Goal: Information Seeking & Learning: Learn about a topic

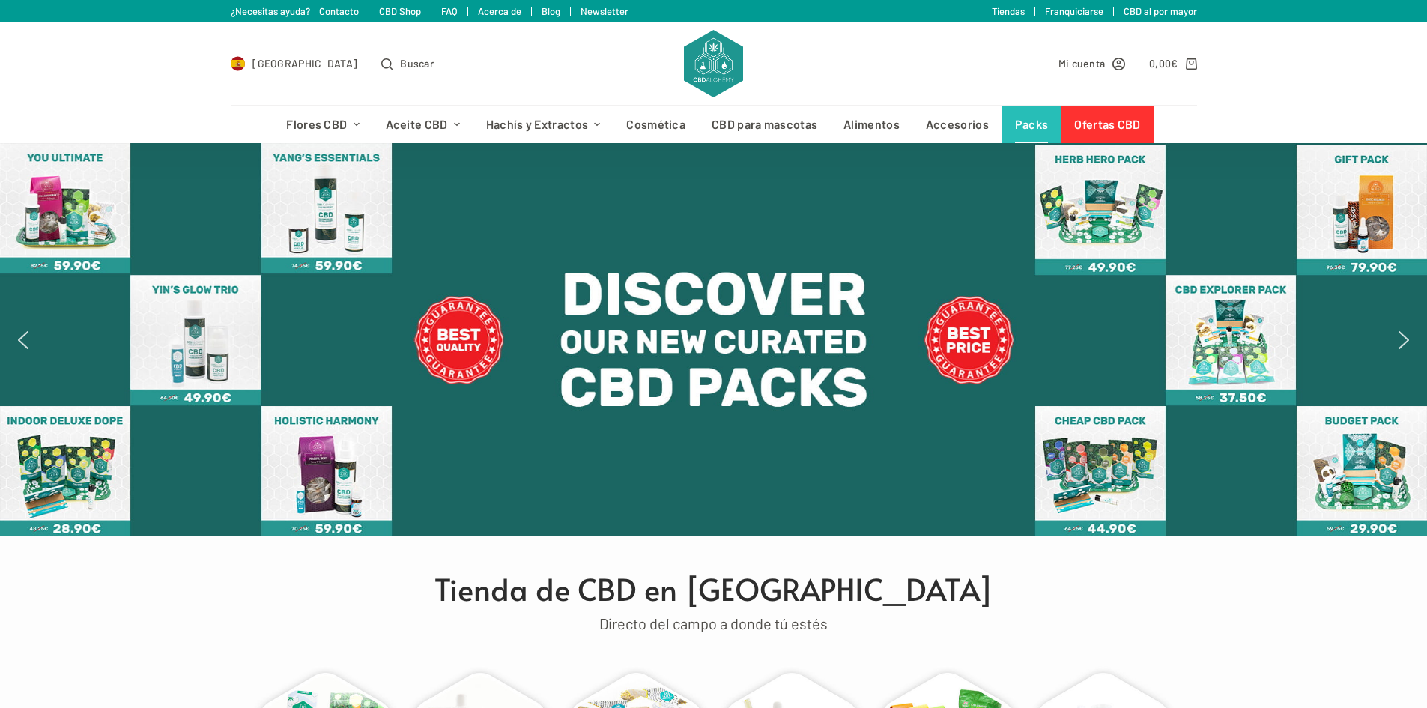
click at [1038, 123] on link "Packs" at bounding box center [1031, 124] width 60 height 37
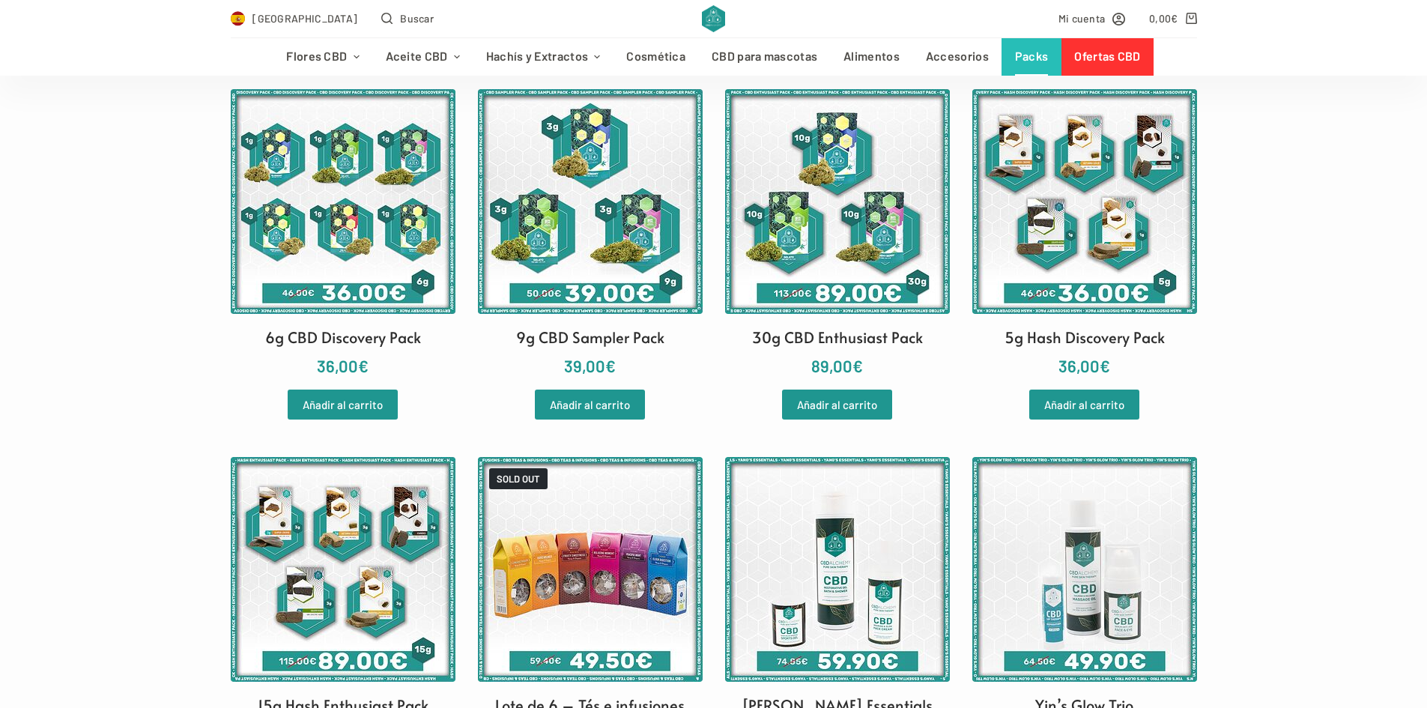
scroll to position [300, 0]
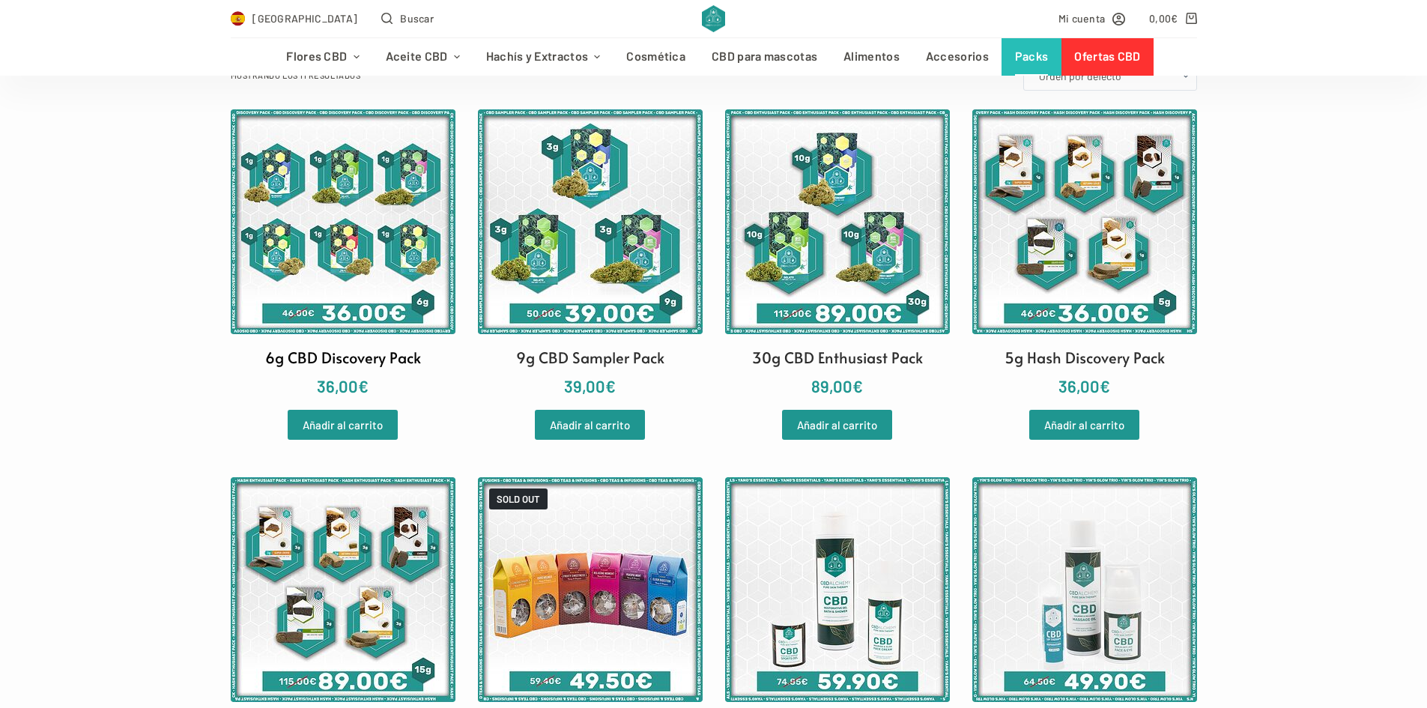
click at [345, 219] on img at bounding box center [343, 221] width 225 height 225
click at [1073, 270] on img at bounding box center [1084, 221] width 225 height 225
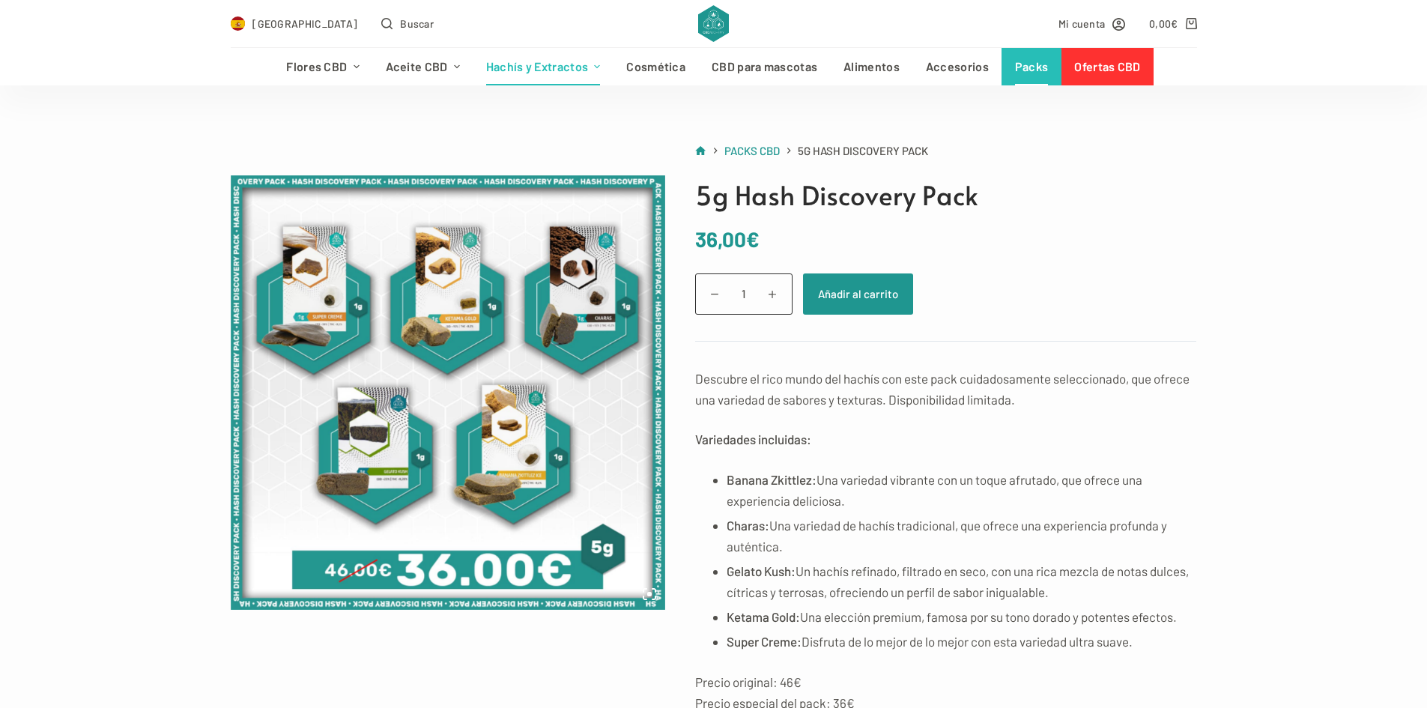
scroll to position [75, 0]
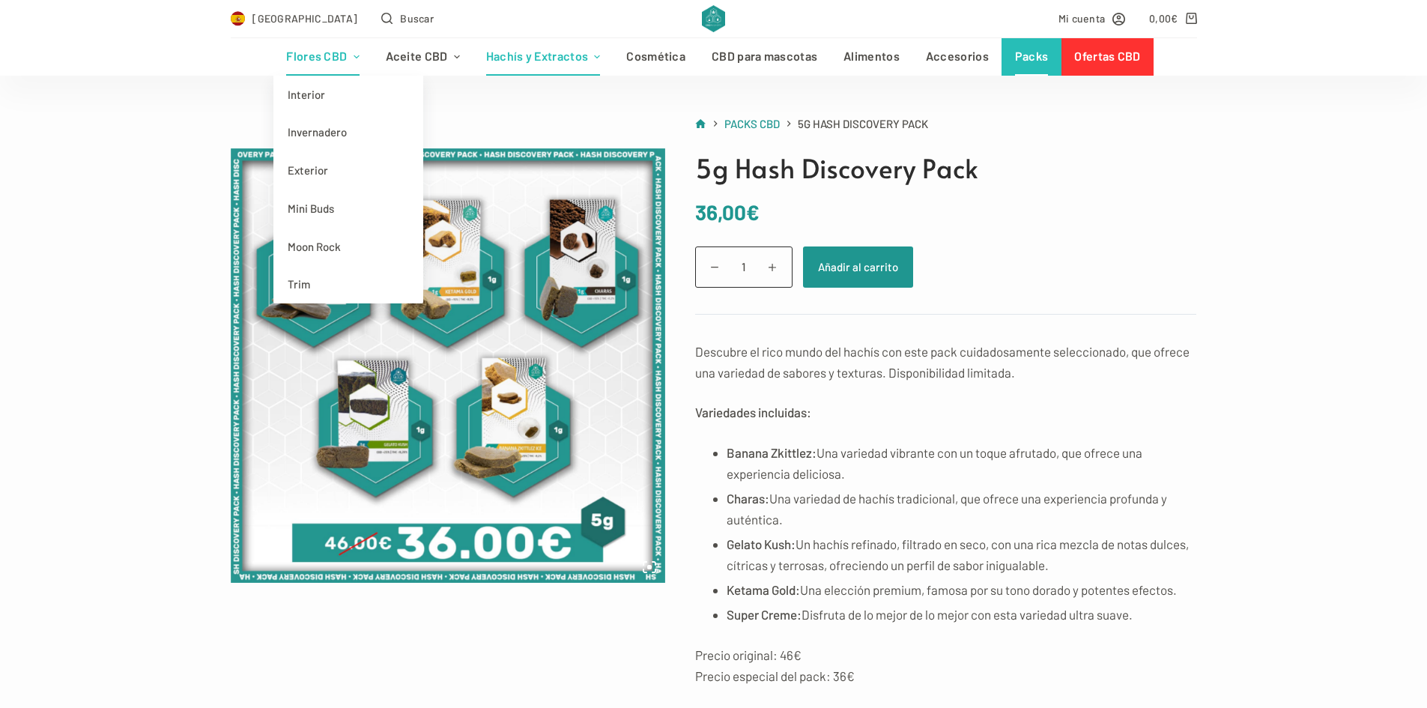
click at [339, 58] on link "Flores CBD" at bounding box center [322, 56] width 99 height 37
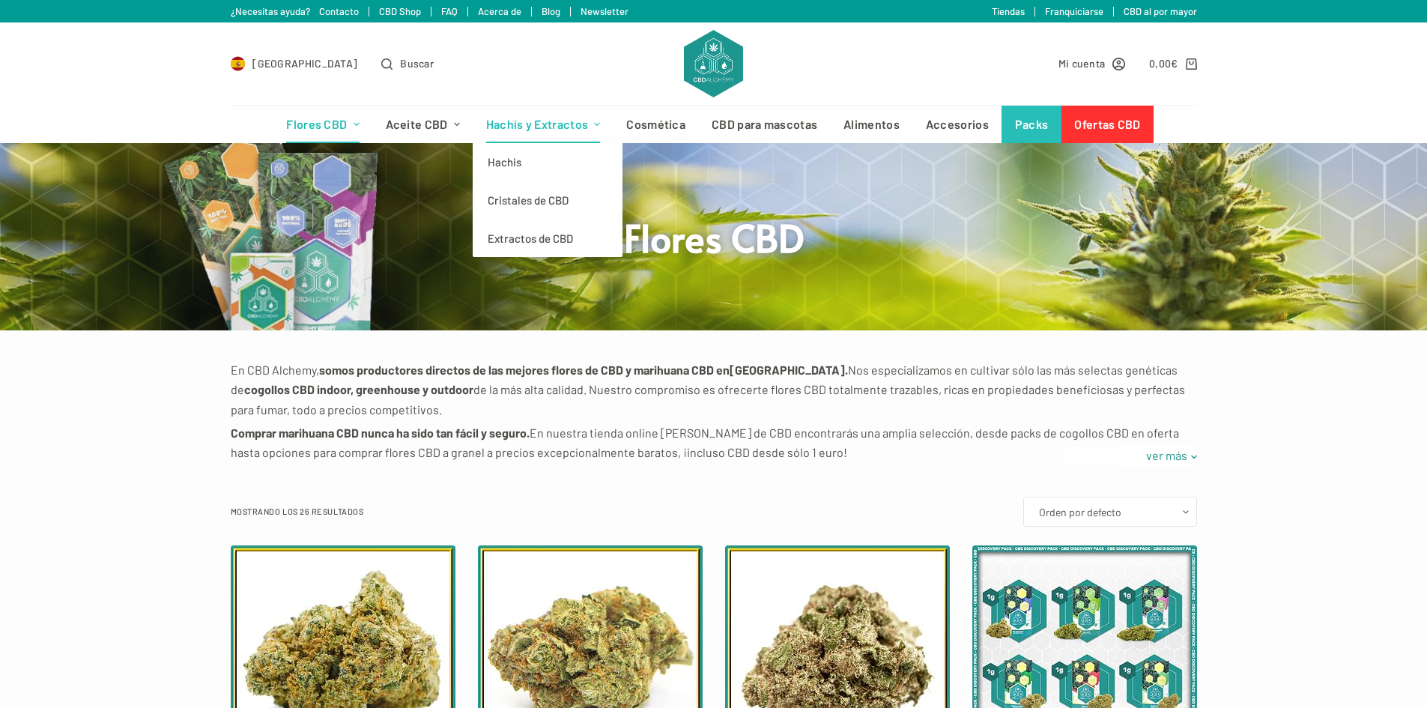
click at [526, 124] on link "Hachís y Extractos" at bounding box center [543, 124] width 141 height 37
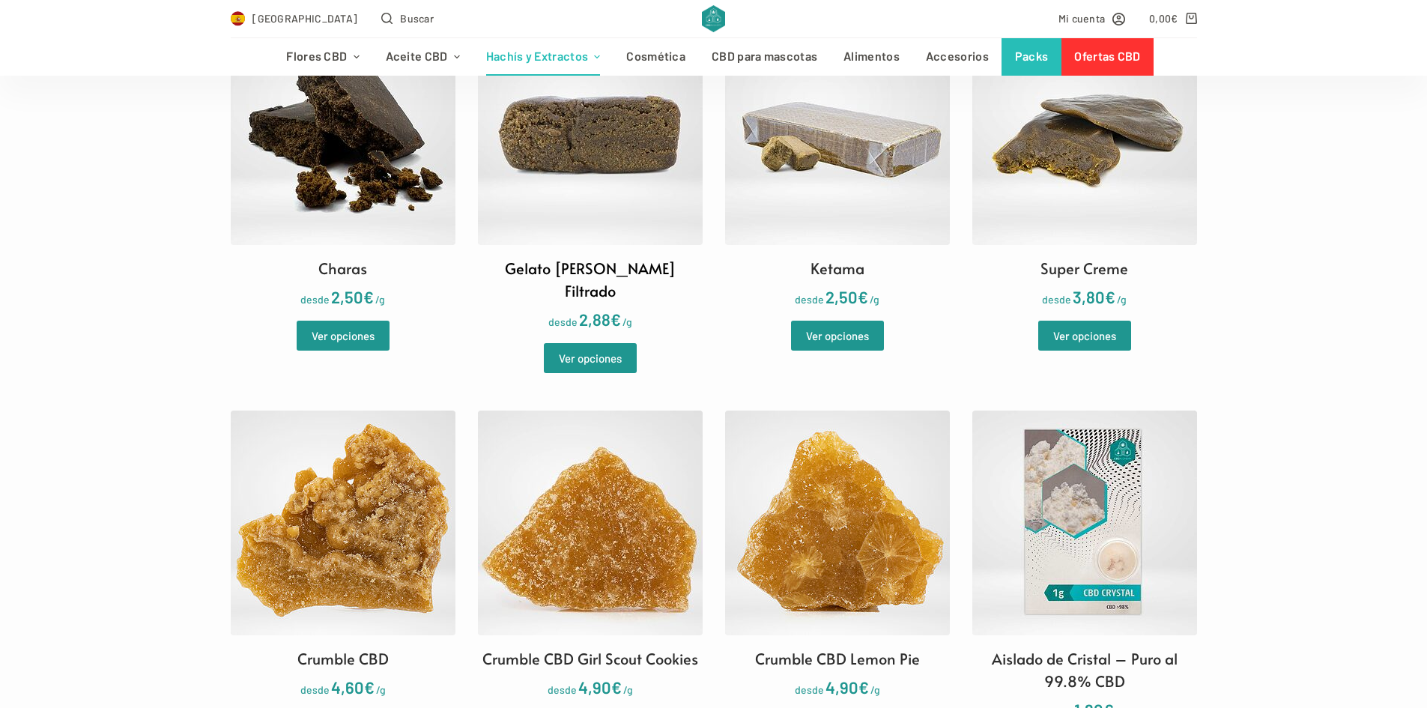
scroll to position [824, 0]
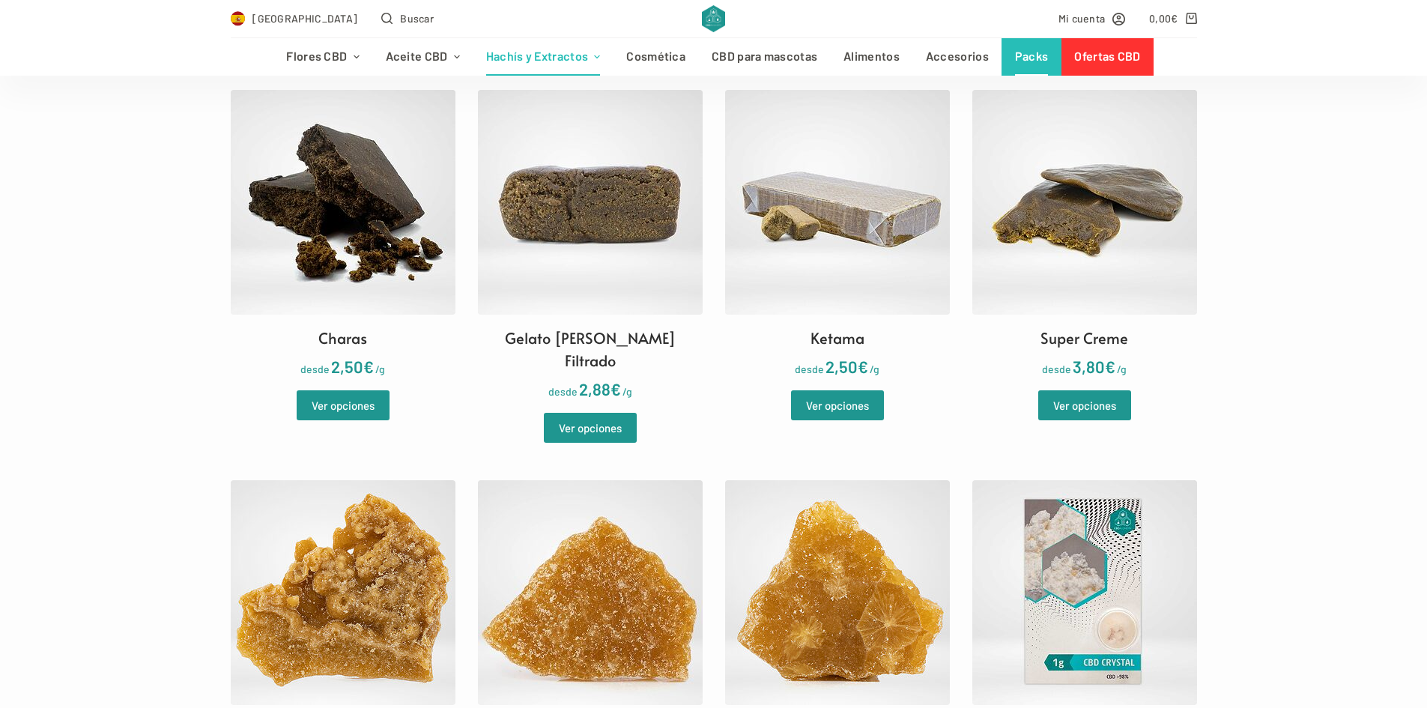
click at [1014, 61] on link "Packs" at bounding box center [1031, 56] width 60 height 37
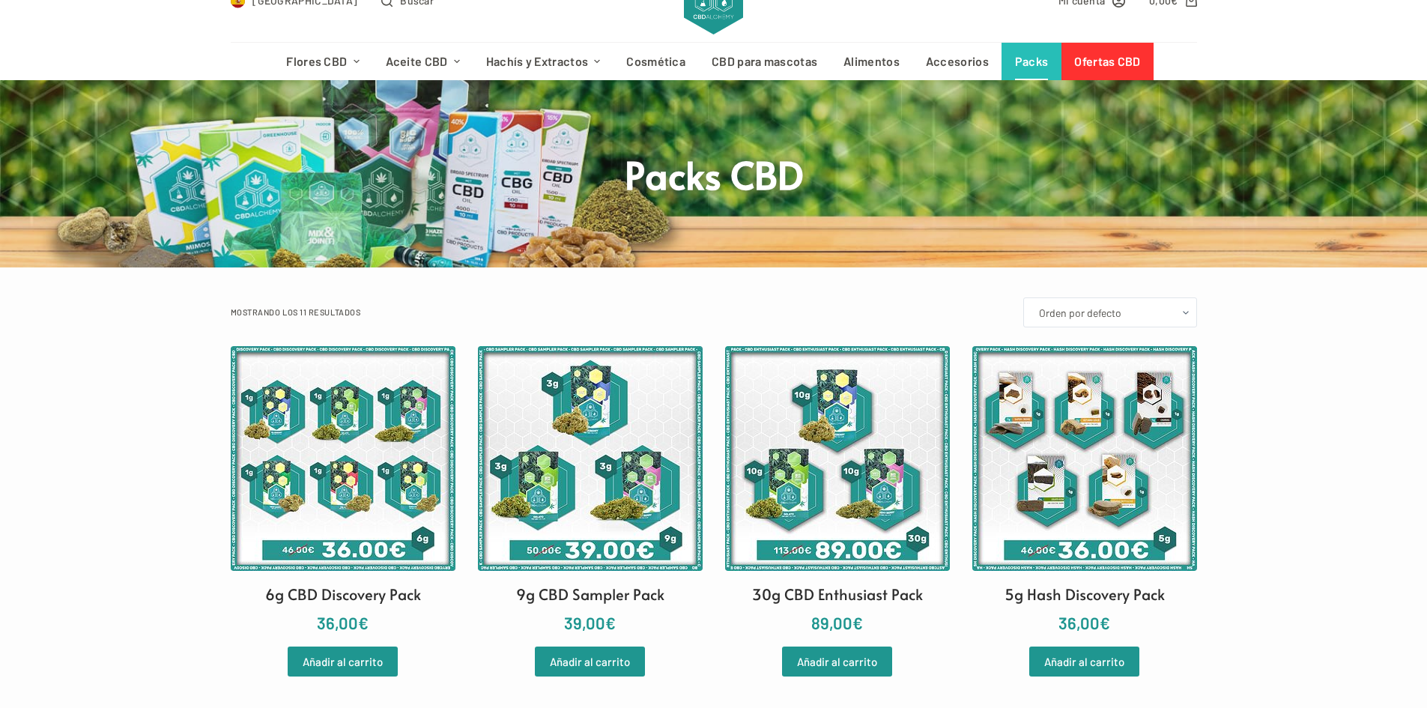
scroll to position [150, 0]
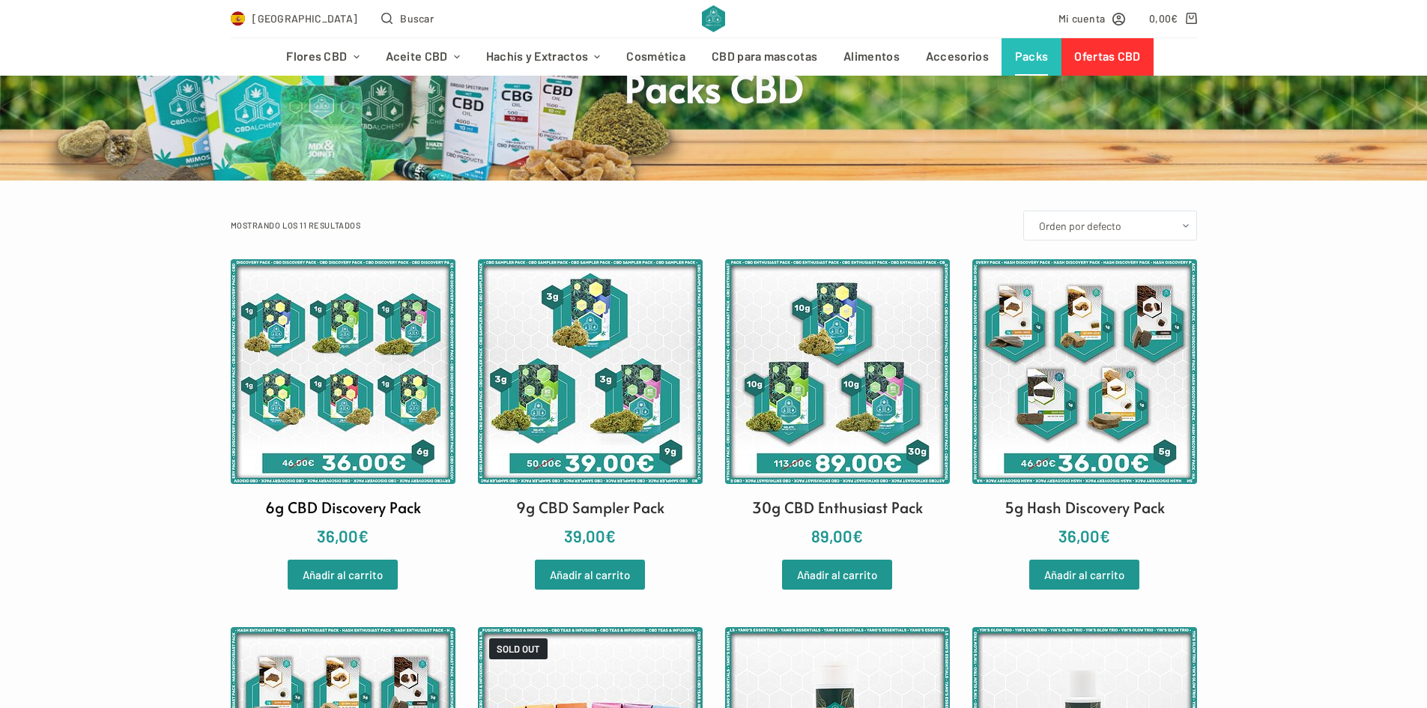
click at [358, 360] on img at bounding box center [343, 371] width 225 height 225
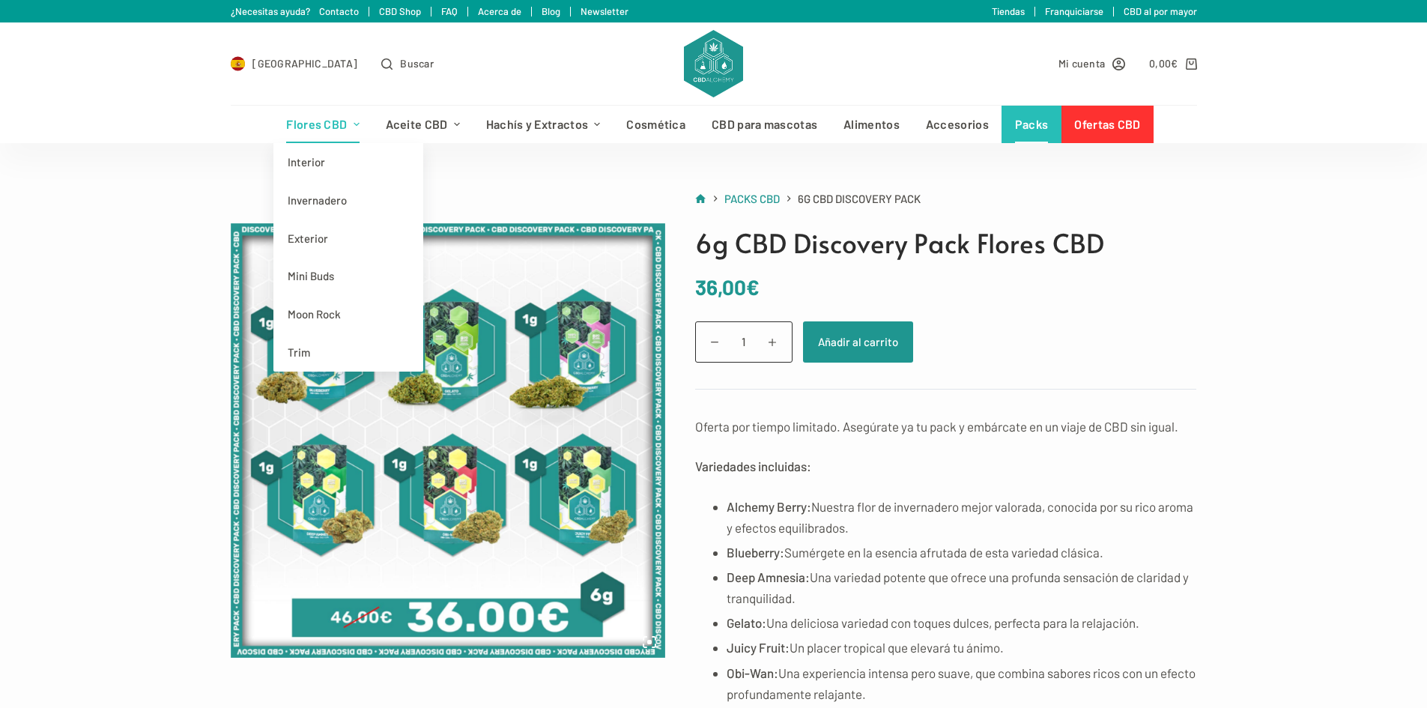
click at [338, 125] on link "Flores CBD" at bounding box center [322, 124] width 99 height 37
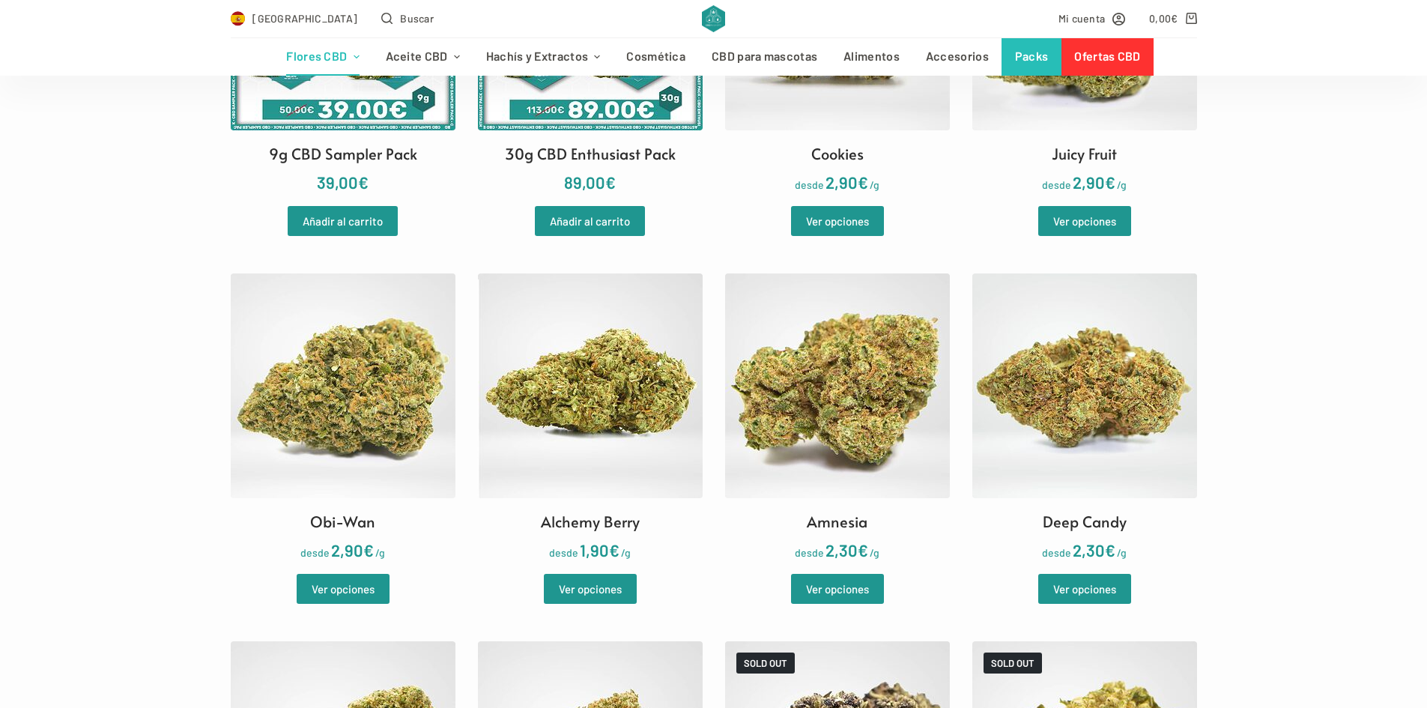
scroll to position [974, 0]
